Goal: Task Accomplishment & Management: Use online tool/utility

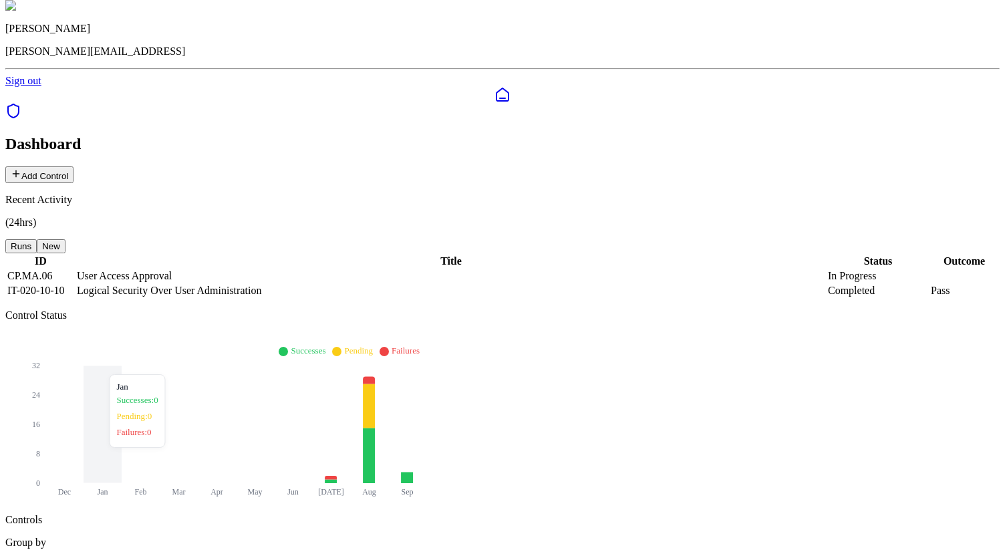
scroll to position [43, 0]
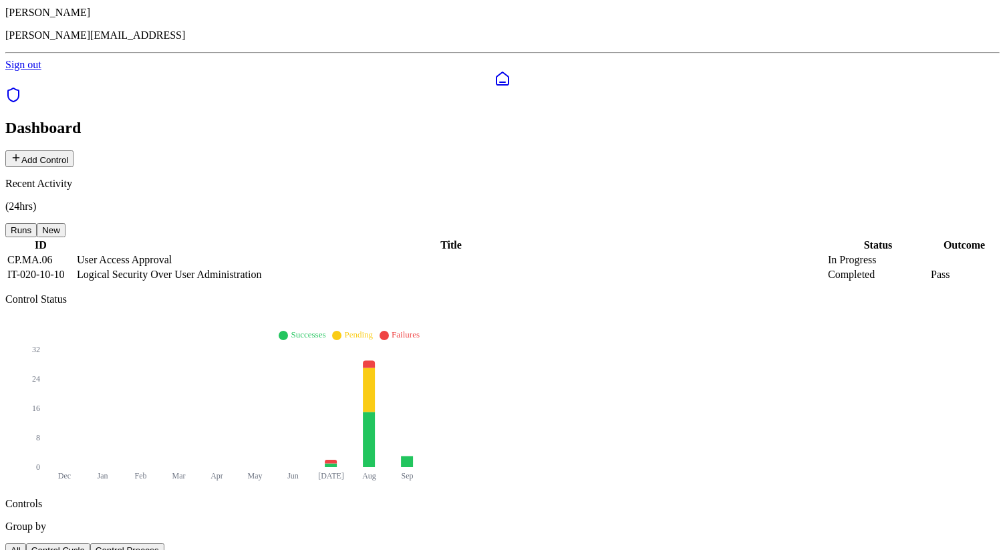
click at [65, 223] on button "New" at bounding box center [51, 230] width 29 height 14
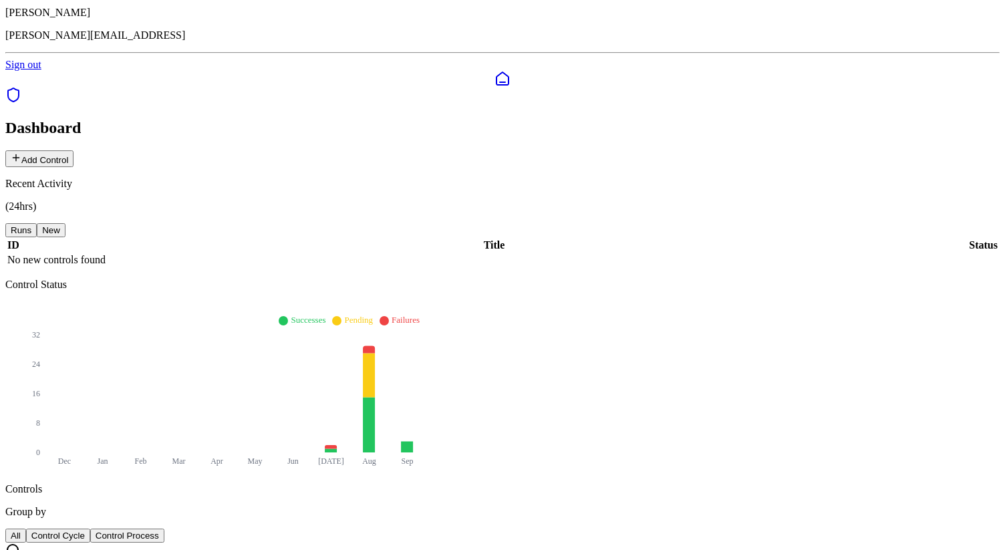
click at [37, 223] on button "Runs" at bounding box center [20, 230] width 31 height 14
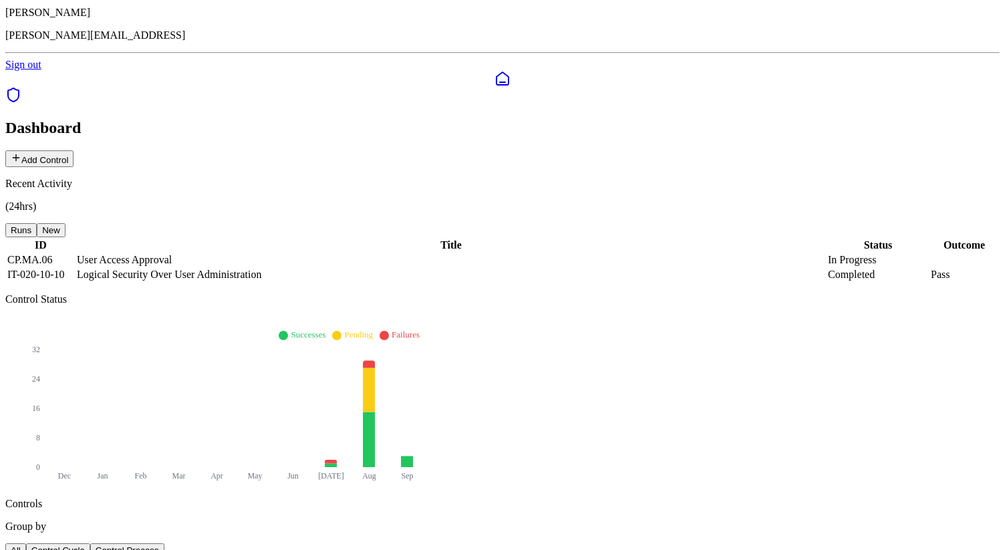
click at [65, 223] on button "New" at bounding box center [51, 230] width 29 height 14
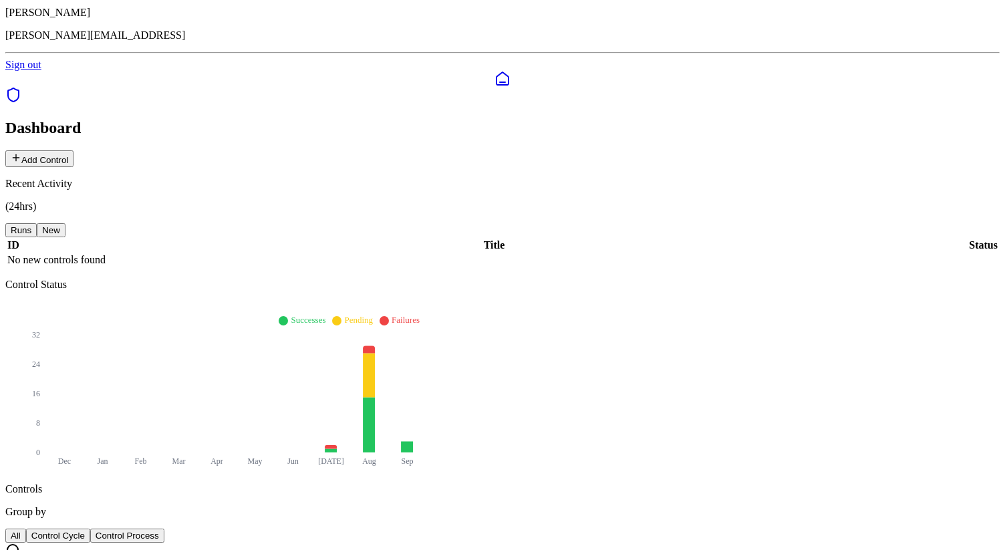
click at [37, 223] on button "Runs" at bounding box center [20, 230] width 31 height 14
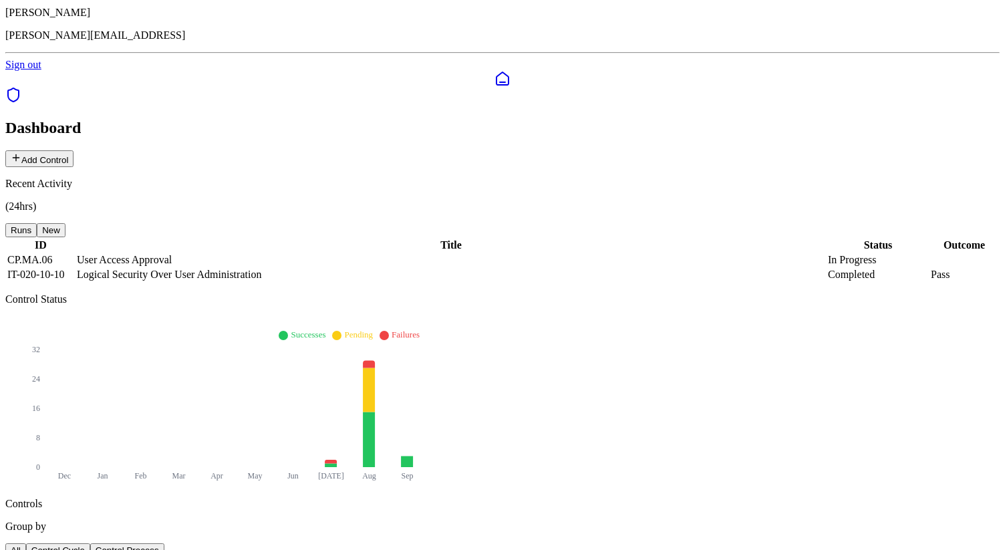
click at [65, 223] on button "New" at bounding box center [51, 230] width 29 height 14
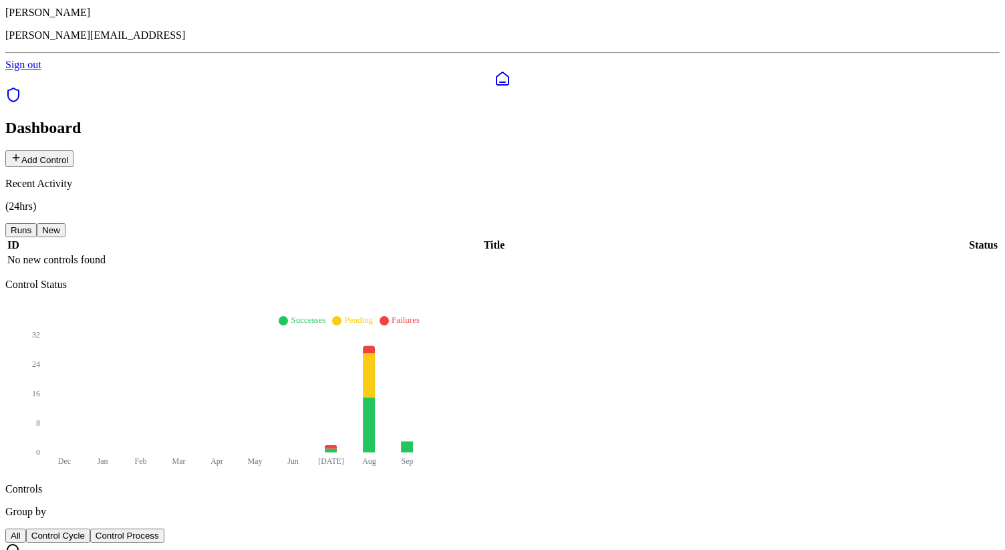
click at [37, 223] on button "Runs" at bounding box center [20, 230] width 31 height 14
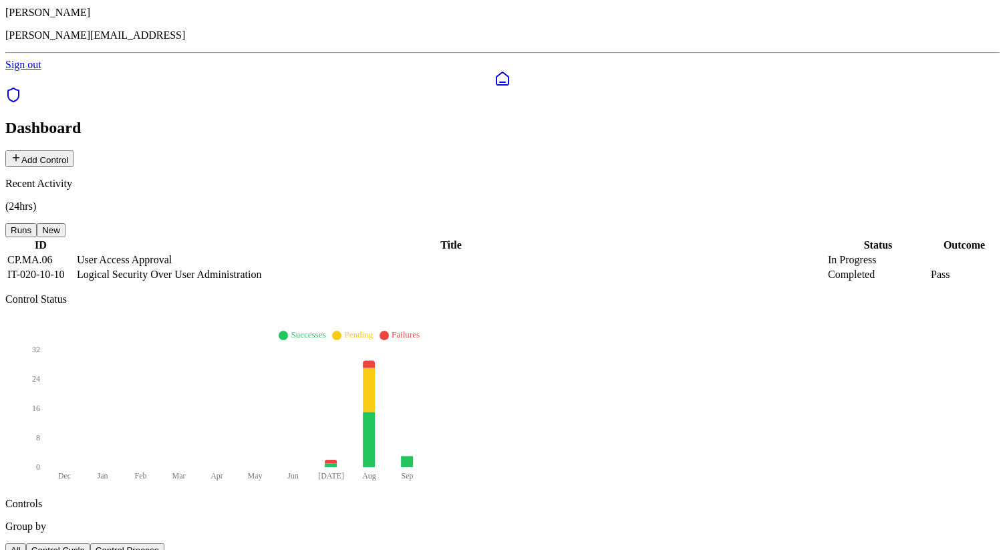
click at [65, 223] on button "New" at bounding box center [51, 230] width 29 height 14
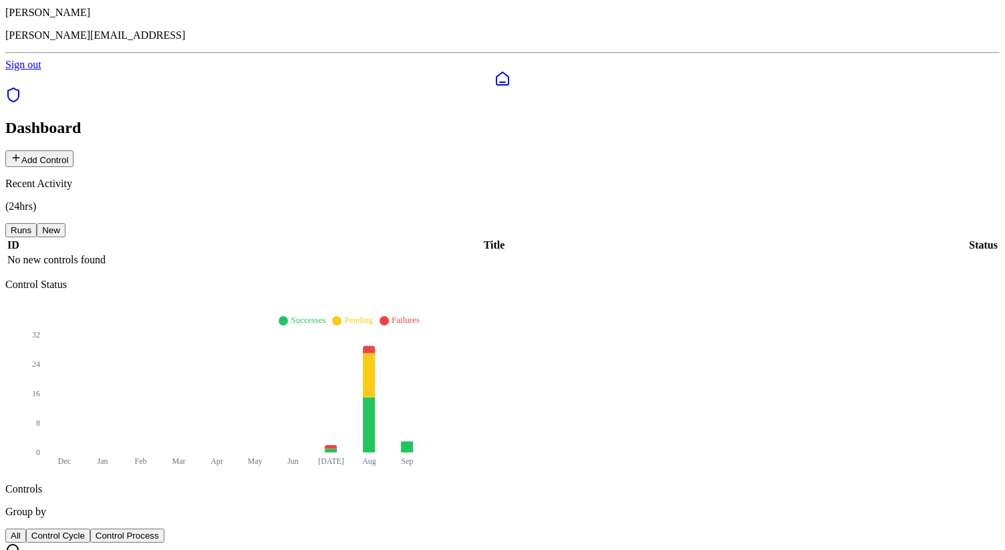
click at [37, 223] on button "Runs" at bounding box center [20, 230] width 31 height 14
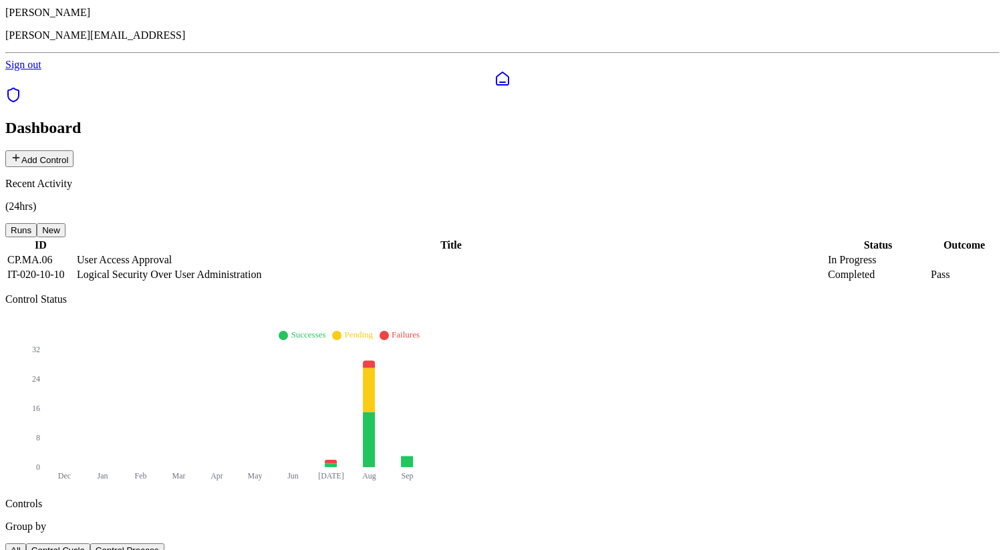
click at [65, 223] on button "New" at bounding box center [51, 230] width 29 height 14
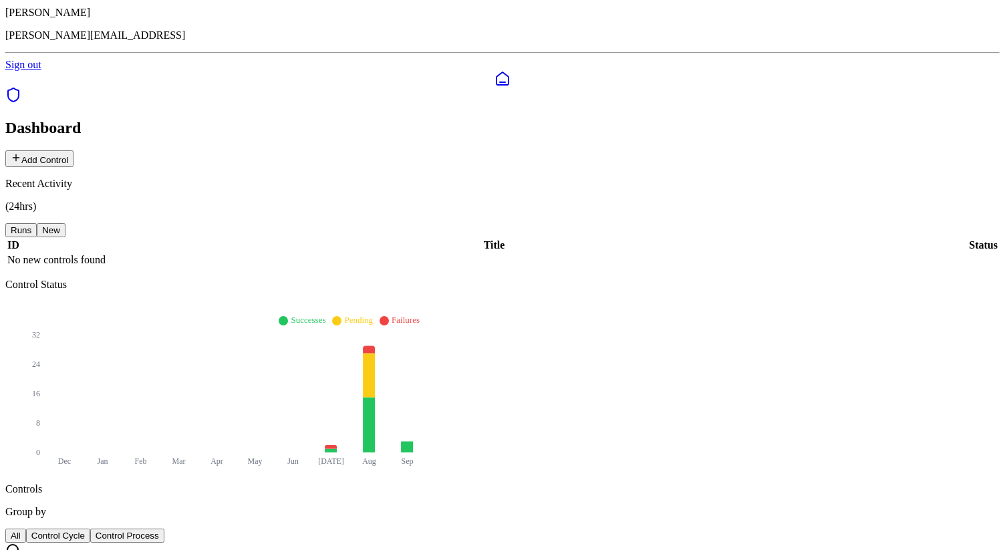
click at [37, 223] on button "Runs" at bounding box center [20, 230] width 31 height 14
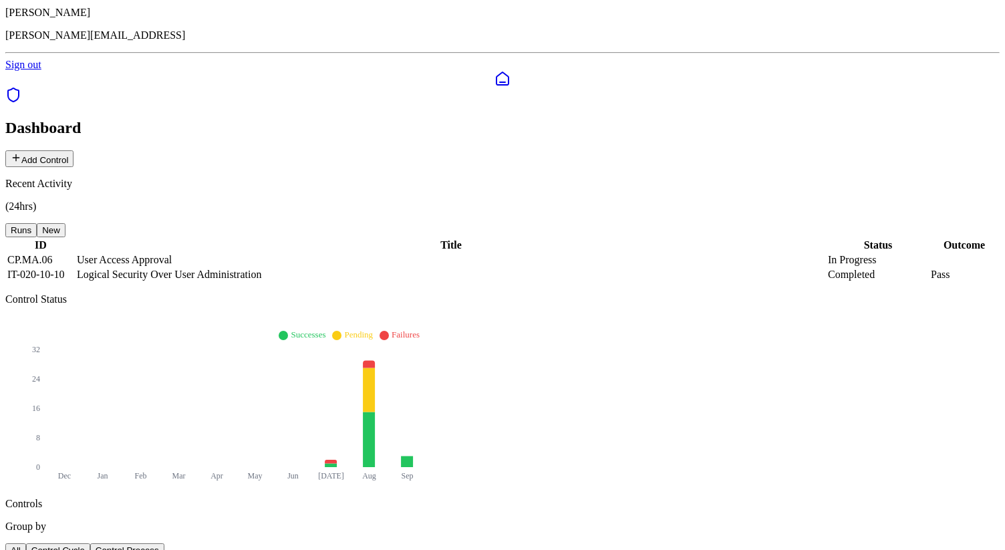
click at [90, 543] on button "Control Cycle" at bounding box center [58, 550] width 64 height 14
click at [164, 543] on button "Control Process" at bounding box center [127, 550] width 74 height 14
click at [90, 543] on button "Control Cycle" at bounding box center [58, 550] width 64 height 14
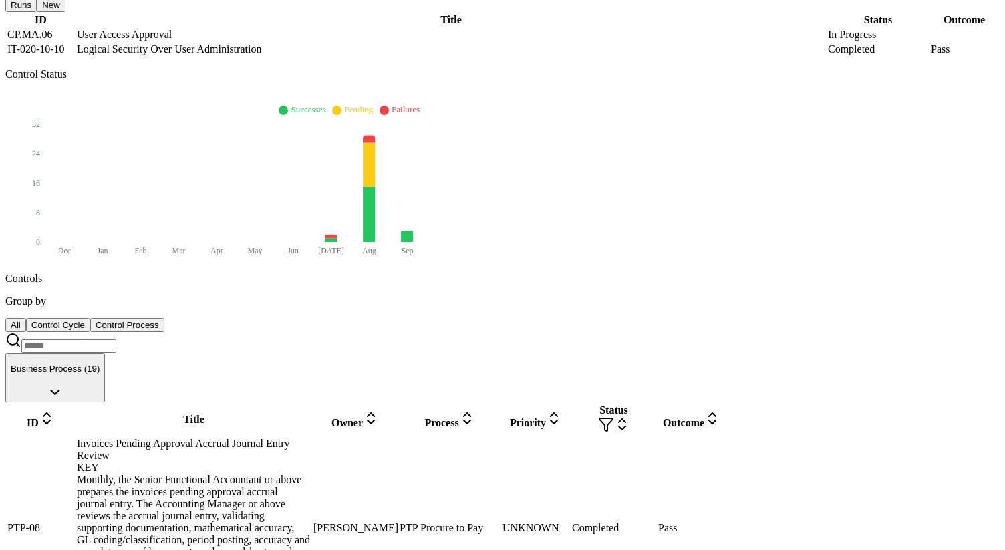
scroll to position [273, 0]
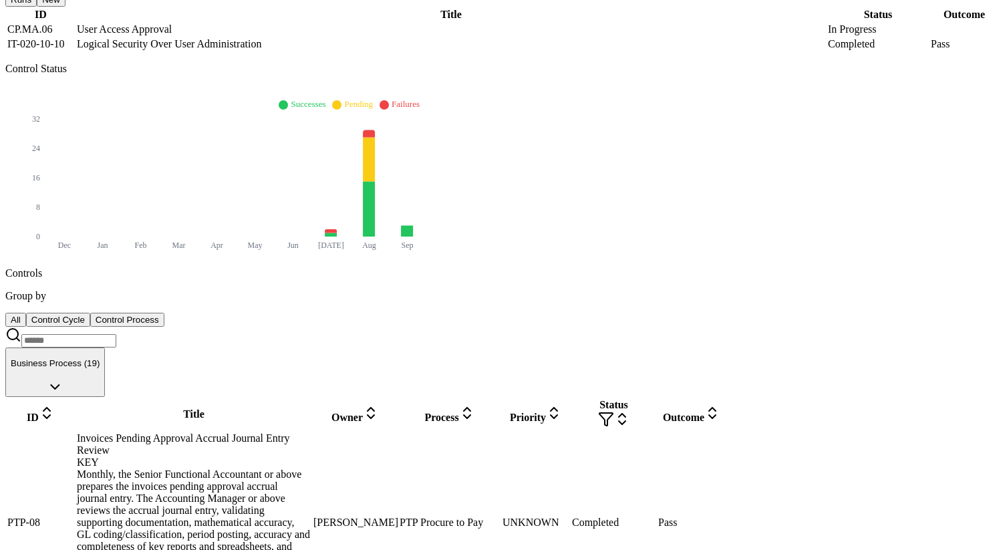
click at [116, 334] on input at bounding box center [68, 340] width 95 height 13
paste input "*******"
type input "*******"
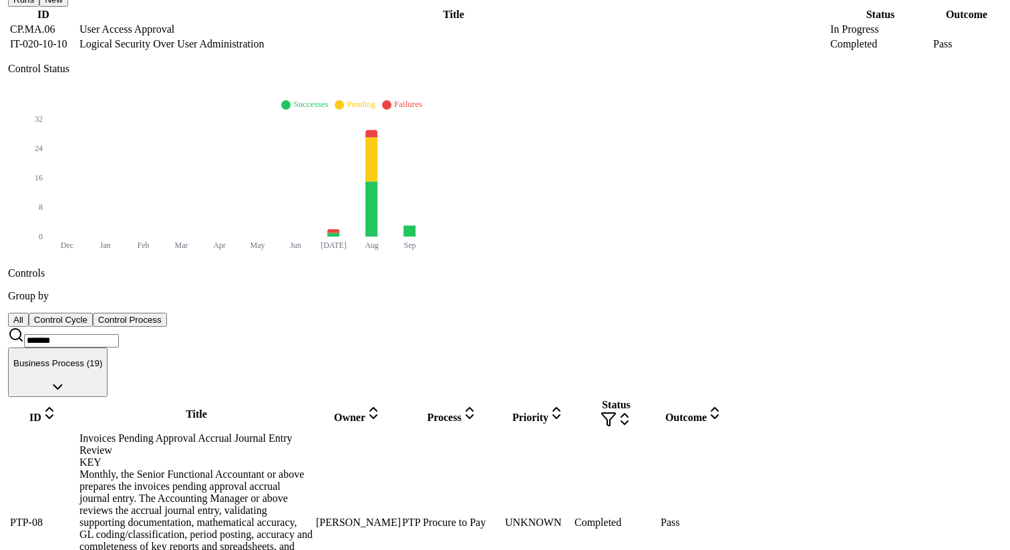
scroll to position [0, 0]
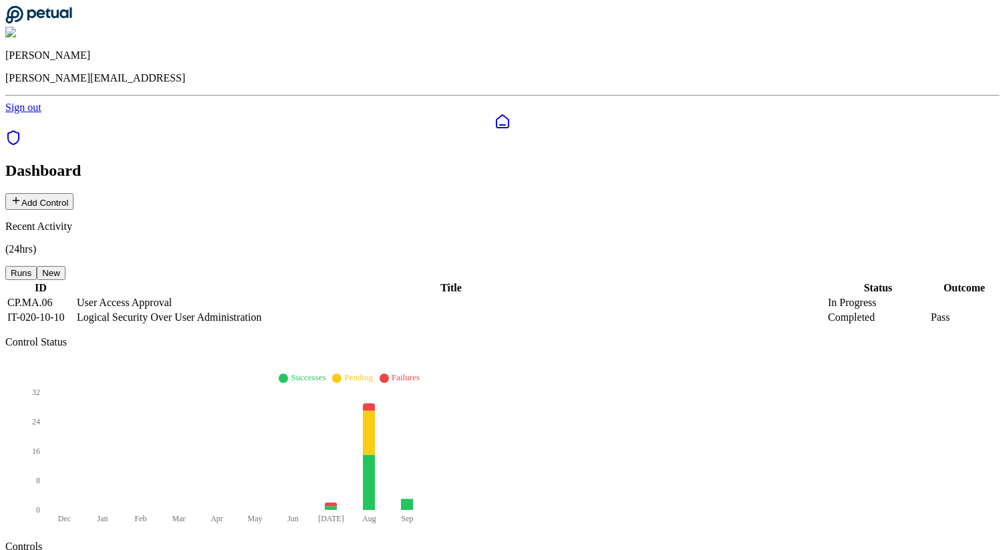
drag, startPoint x: 67, startPoint y: 16, endPoint x: 163, endPoint y: 22, distance: 95.8
click at [163, 23] on div "James Lee james@petual.ai Sign out" at bounding box center [502, 59] width 994 height 108
